Goal: Task Accomplishment & Management: Use online tool/utility

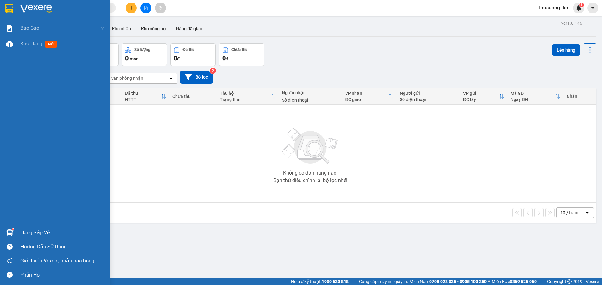
click at [32, 232] on div "Hàng sắp về" at bounding box center [62, 232] width 85 height 9
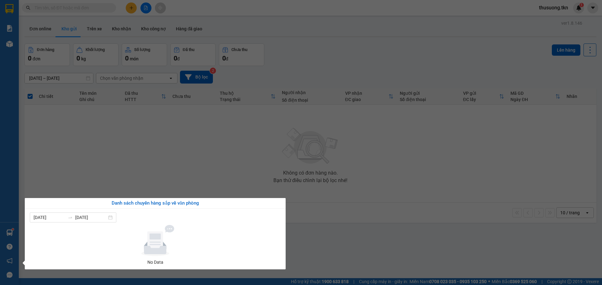
click at [332, 255] on section "Kết quả tìm kiếm ( 0 ) Bộ lọc No Data thusuong.tkn 1 Báo cáo Mẫu 1: Báo cáo dòn…" at bounding box center [301, 142] width 602 height 285
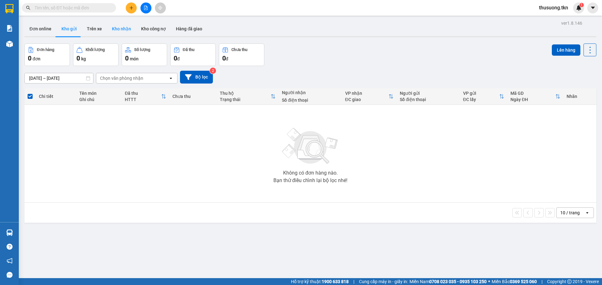
click at [120, 30] on button "Kho nhận" at bounding box center [121, 28] width 29 height 15
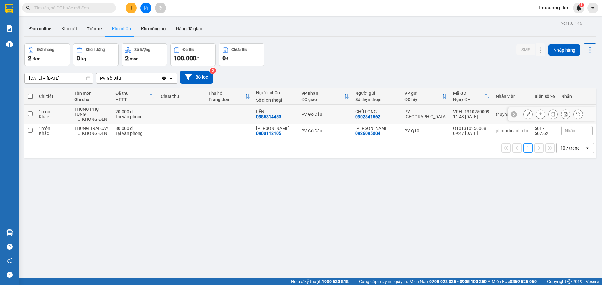
click at [108, 118] on div "HƯ KHÔNG ĐỀN" at bounding box center [91, 119] width 35 height 5
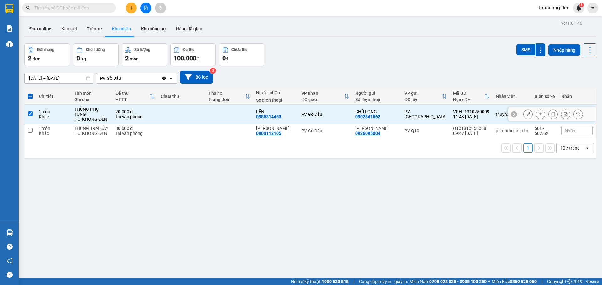
click at [536, 117] on button at bounding box center [540, 114] width 9 height 11
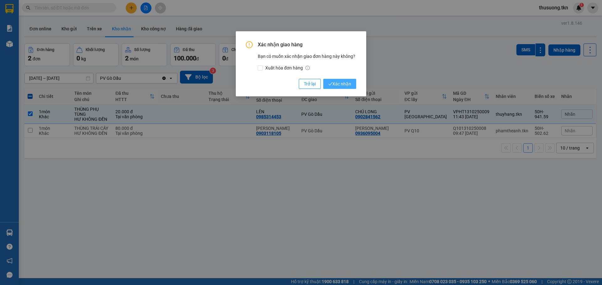
click at [348, 85] on span "Xác nhận" at bounding box center [339, 84] width 23 height 7
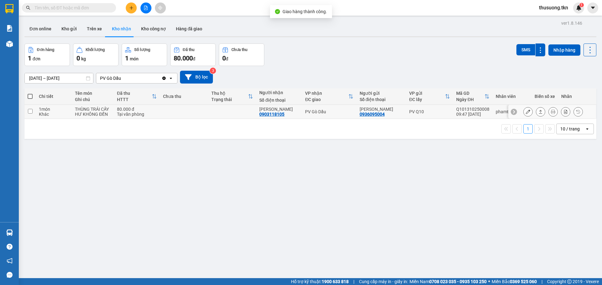
click at [31, 110] on input "checkbox" at bounding box center [30, 111] width 5 height 5
checkbox input "true"
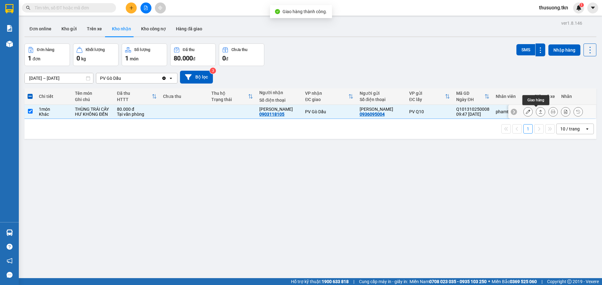
click at [538, 113] on icon at bounding box center [540, 112] width 4 height 4
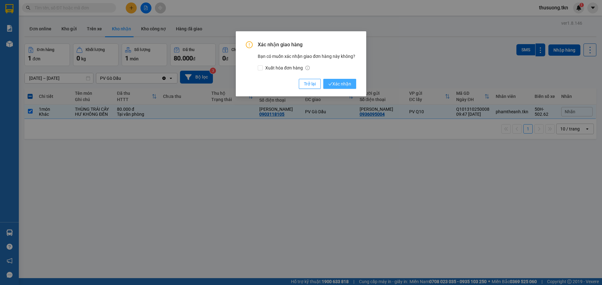
click at [349, 83] on span "Xác nhận" at bounding box center [339, 84] width 23 height 7
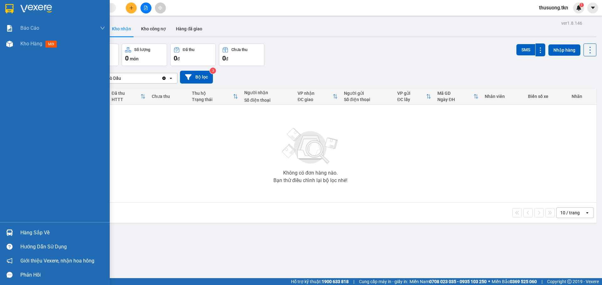
click at [9, 232] on img at bounding box center [9, 233] width 7 height 7
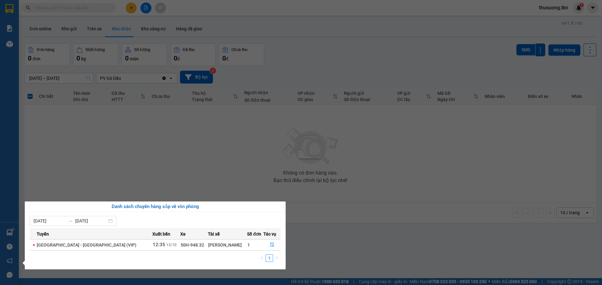
click at [344, 262] on section "Kết quả tìm kiếm ( 0 ) Bộ lọc No Data thusuong.tkn 1 Báo cáo Mẫu 1: Báo cáo dòn…" at bounding box center [301, 142] width 602 height 285
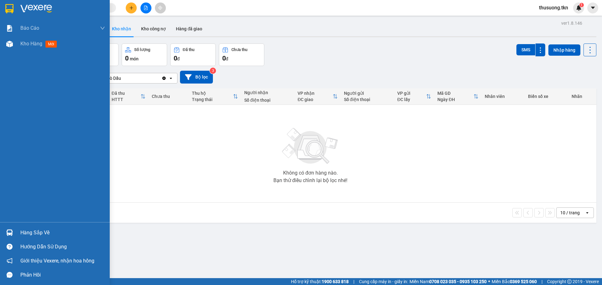
click at [29, 232] on div "Hàng sắp về" at bounding box center [62, 232] width 85 height 9
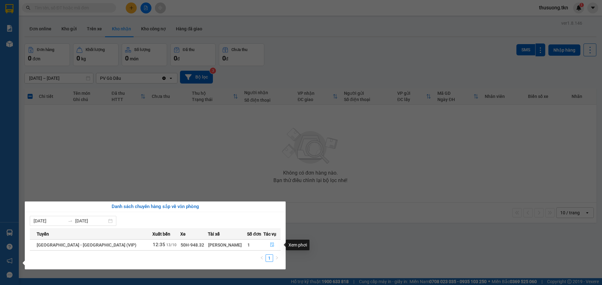
click at [270, 245] on icon "file-done" at bounding box center [272, 245] width 4 height 4
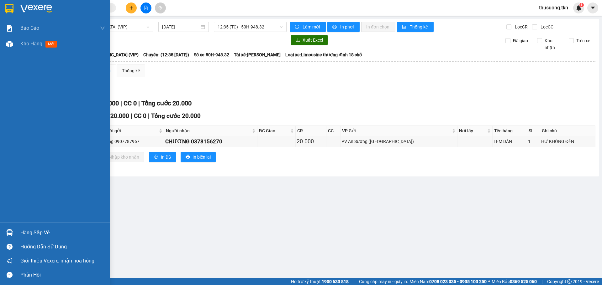
click at [35, 233] on div "Hàng sắp về" at bounding box center [62, 232] width 85 height 9
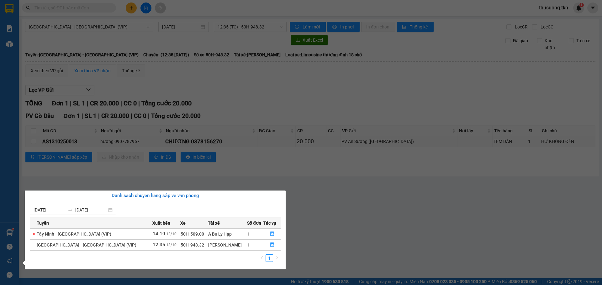
click at [340, 262] on section "Kết quả tìm kiếm ( 0 ) Bộ lọc No Data thusuong.tkn 1 Báo cáo Mẫu 1: Báo cáo dòn…" at bounding box center [301, 142] width 602 height 285
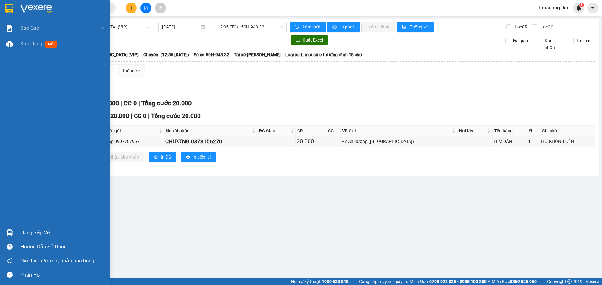
click at [32, 231] on div "Hàng sắp về" at bounding box center [62, 232] width 85 height 9
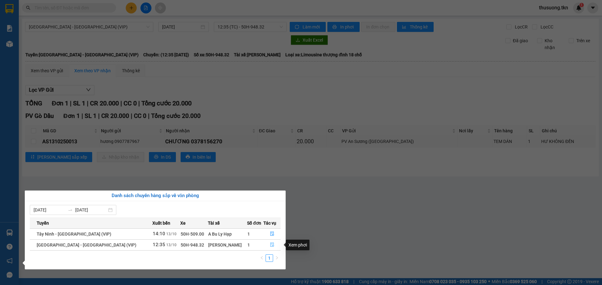
click at [273, 246] on button "button" at bounding box center [271, 245] width 17 height 10
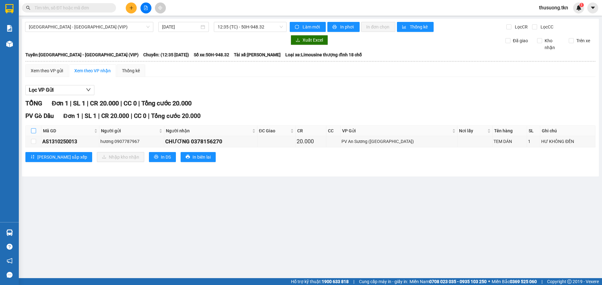
click at [32, 129] on input "checkbox" at bounding box center [33, 130] width 5 height 5
checkbox input "true"
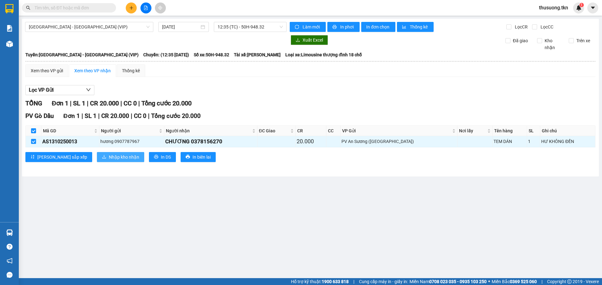
click at [109, 156] on span "Nhập kho nhận" at bounding box center [124, 157] width 30 height 7
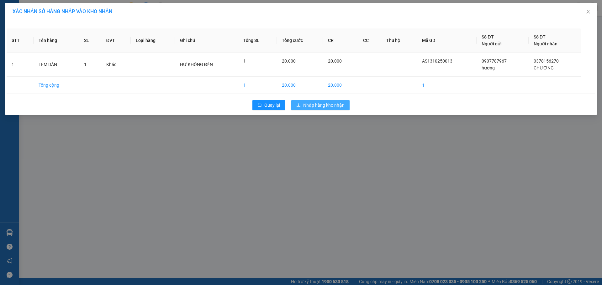
click at [320, 107] on span "Nhập hàng kho nhận" at bounding box center [323, 105] width 41 height 7
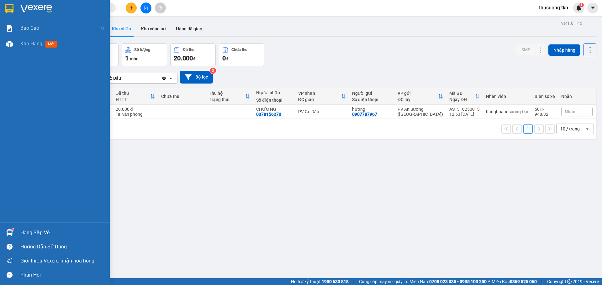
click at [29, 232] on div "Hàng sắp về" at bounding box center [62, 232] width 85 height 9
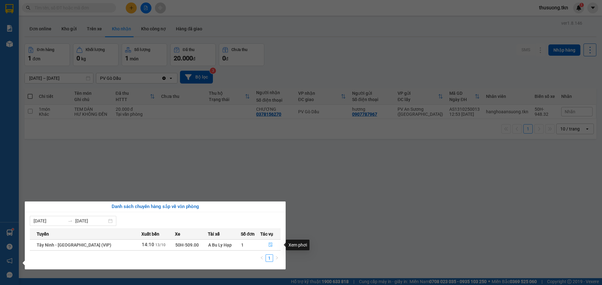
click at [268, 245] on icon "file-done" at bounding box center [270, 245] width 4 height 4
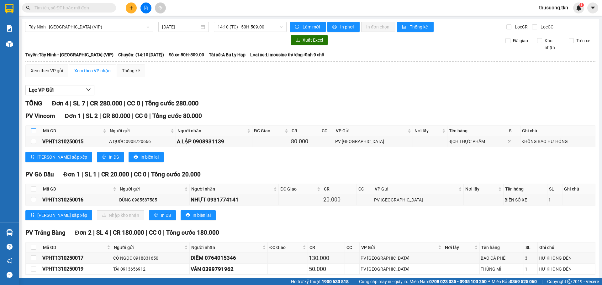
click at [34, 131] on input "checkbox" at bounding box center [33, 130] width 5 height 5
checkbox input "true"
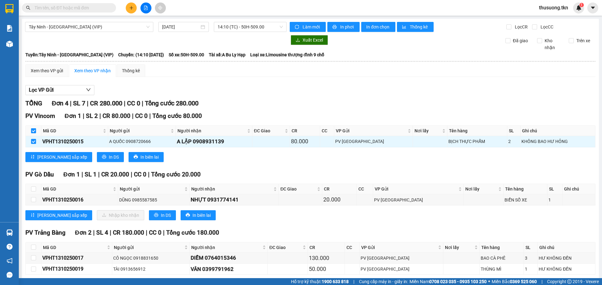
click at [33, 132] on input "checkbox" at bounding box center [33, 130] width 5 height 5
checkbox input "false"
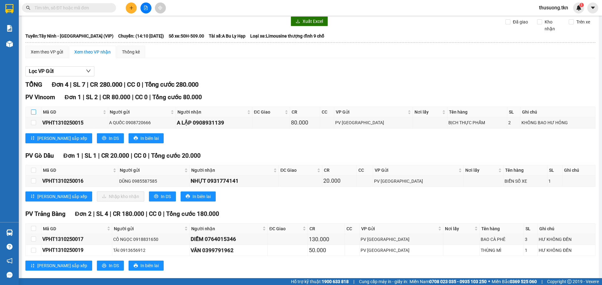
scroll to position [29, 0]
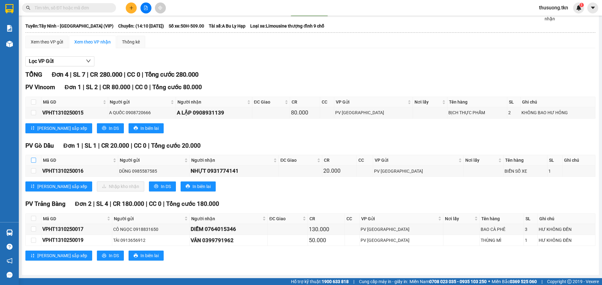
click at [34, 161] on input "checkbox" at bounding box center [33, 160] width 5 height 5
checkbox input "true"
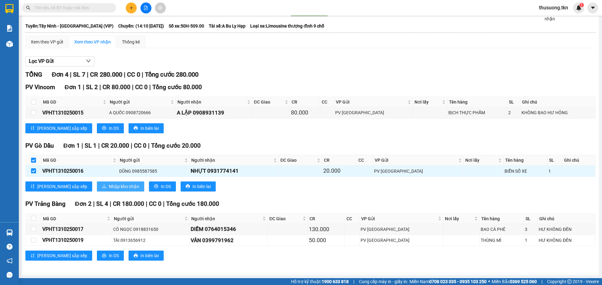
click at [97, 187] on button "Nhập kho nhận" at bounding box center [120, 187] width 47 height 10
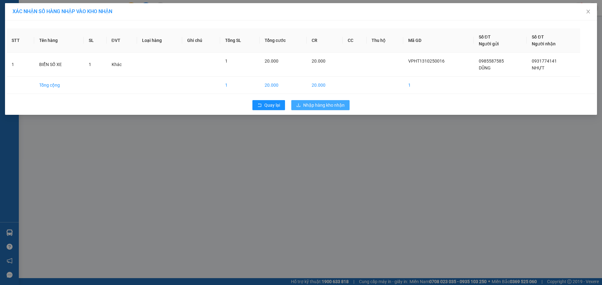
click at [311, 106] on span "Nhập hàng kho nhận" at bounding box center [323, 105] width 41 height 7
